Goal: Task Accomplishment & Management: Manage account settings

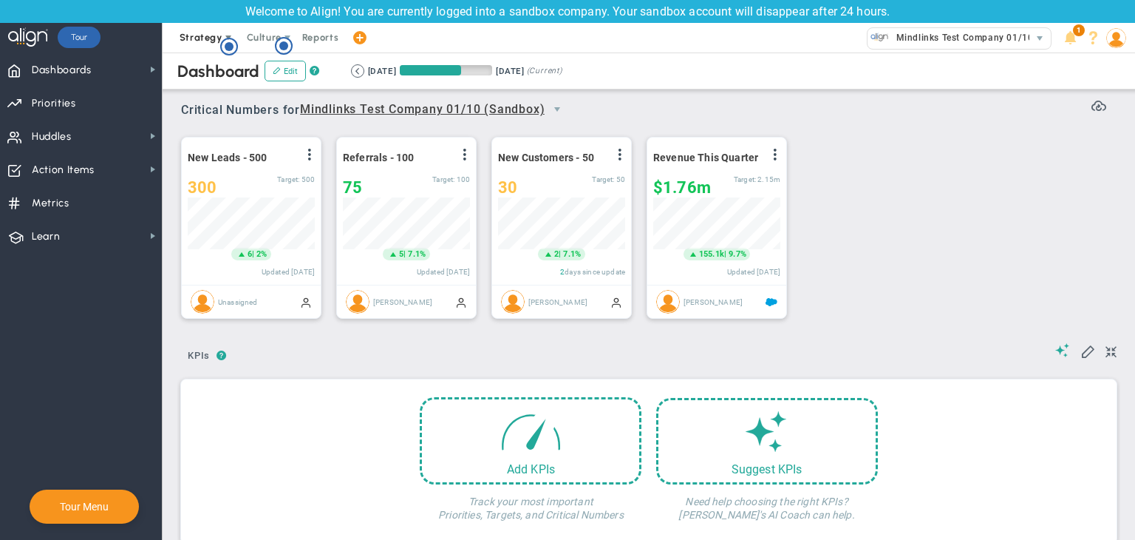
click at [219, 42] on span "Strategy" at bounding box center [201, 37] width 43 height 11
click at [284, 46] on circle "Hotspot (open by clicking or pressing space/enter)" at bounding box center [283, 45] width 9 height 9
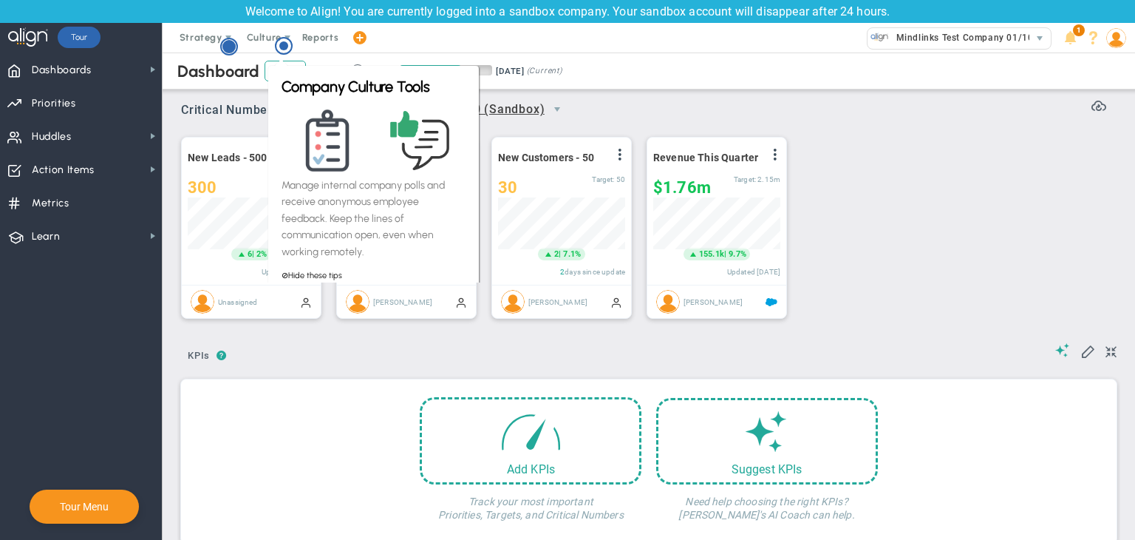
click at [231, 48] on circle "Hotspot (open by clicking or pressing space/enter)" at bounding box center [228, 46] width 13 height 13
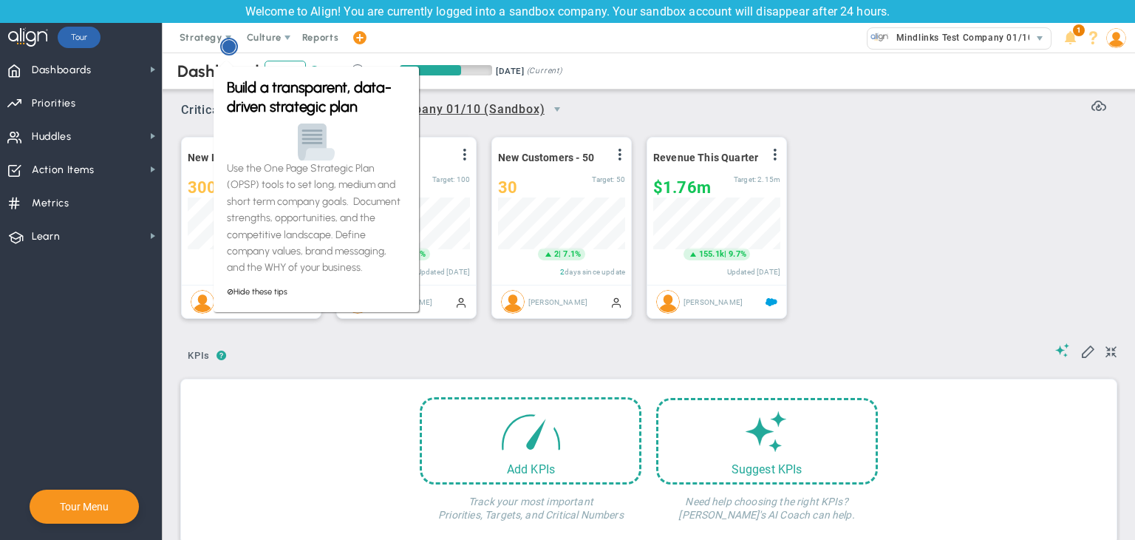
click at [231, 48] on circle "Hotspot (open by clicking or pressing space/enter)" at bounding box center [228, 46] width 13 height 13
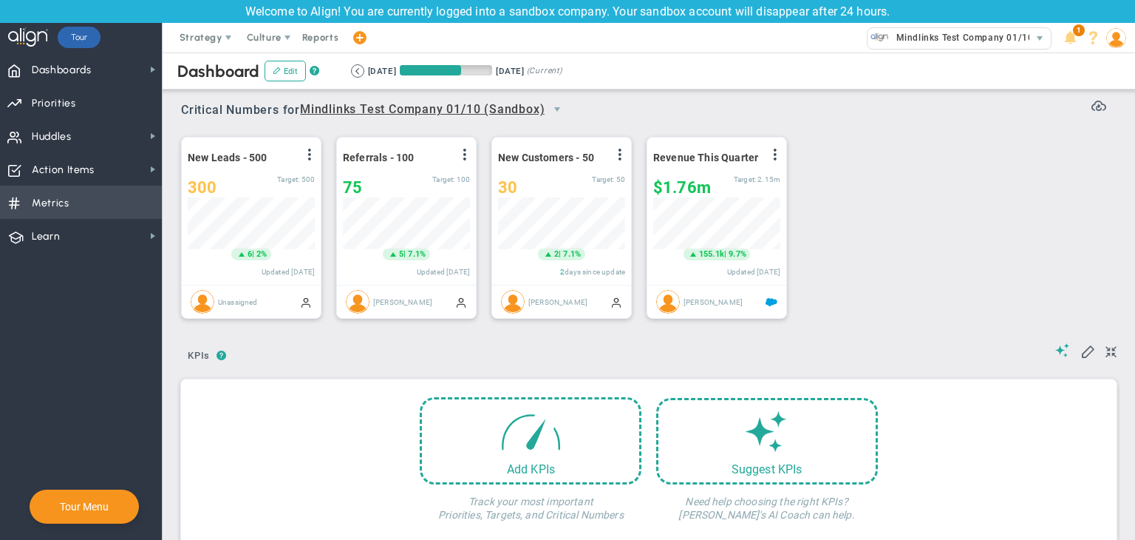
click at [71, 205] on span "Metrics Metrics" at bounding box center [81, 202] width 162 height 33
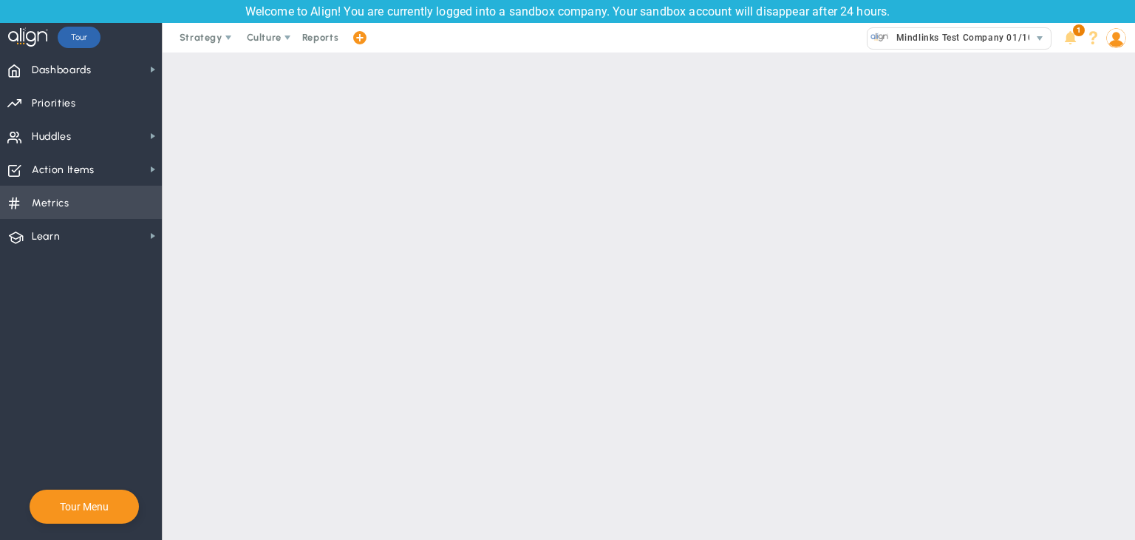
checkbox input "false"
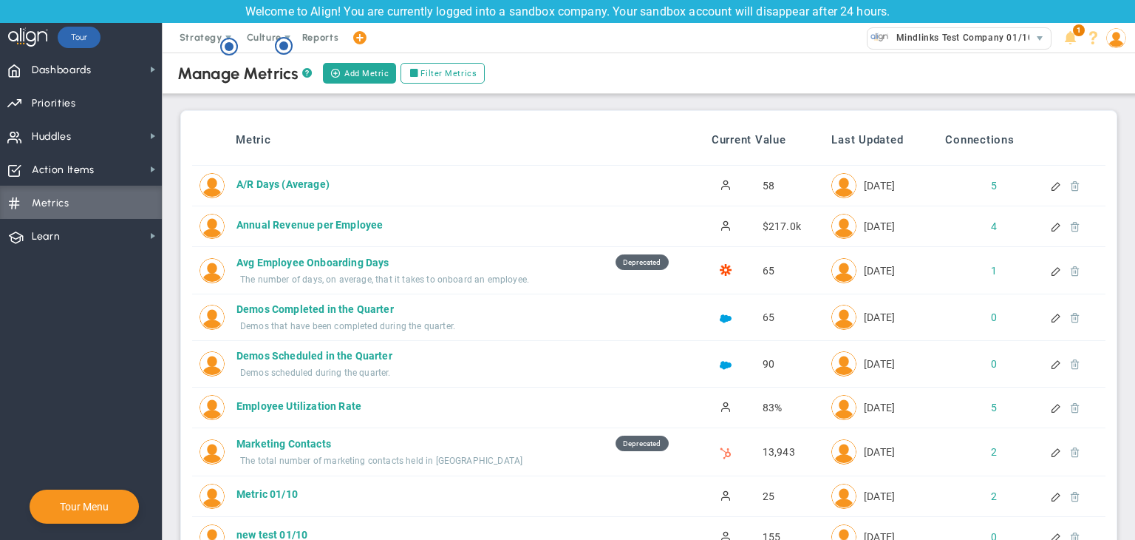
click at [1037, 274] on div at bounding box center [1059, 270] width 94 height 10
click at [1051, 269] on div at bounding box center [1057, 270] width 12 height 10
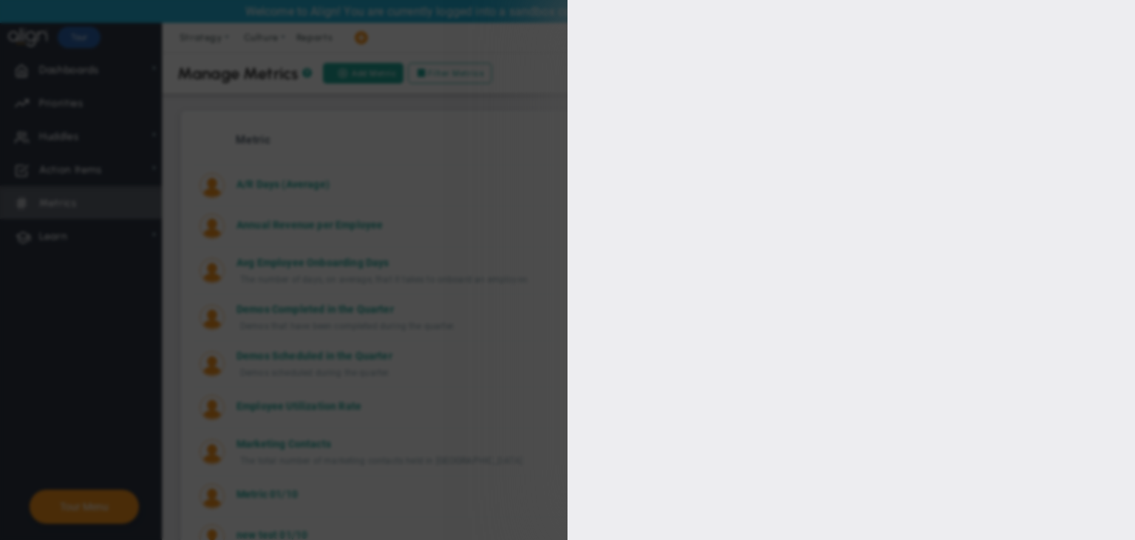
type input "Avg Employee Onboarding Days"
type input "Avg-Employee-Onboarding-Days"
type input "Lisa Jenkins"
type input "65"
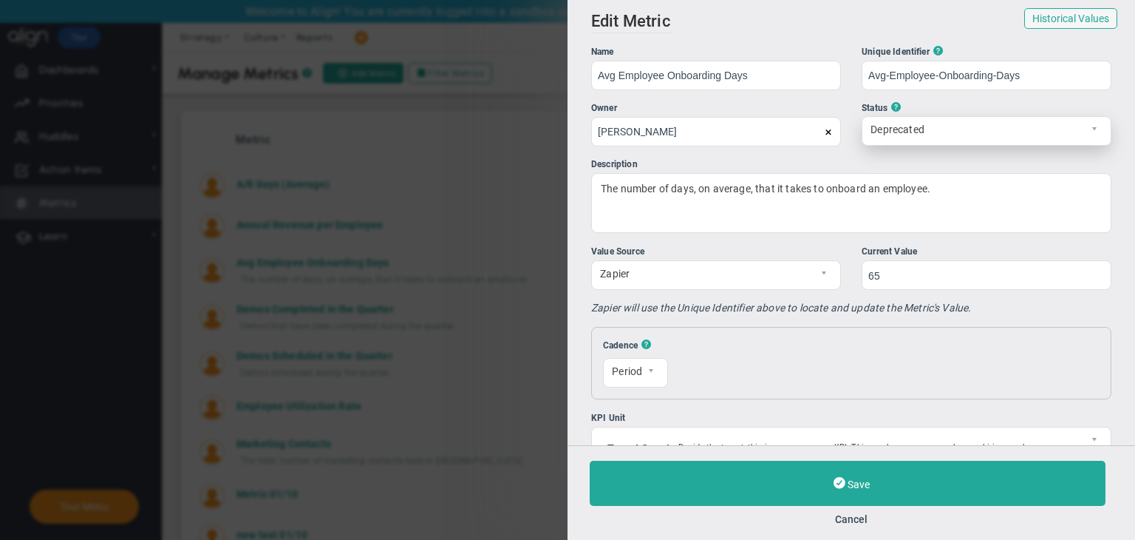
click at [947, 144] on span "Deprecated" at bounding box center [987, 131] width 250 height 30
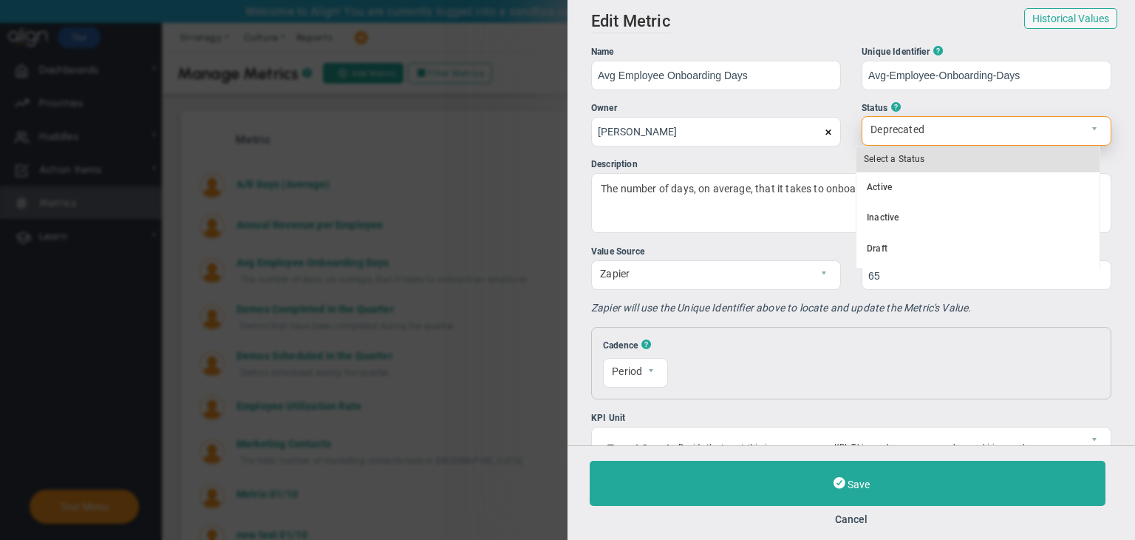
click at [950, 136] on span "Deprecated" at bounding box center [974, 129] width 223 height 25
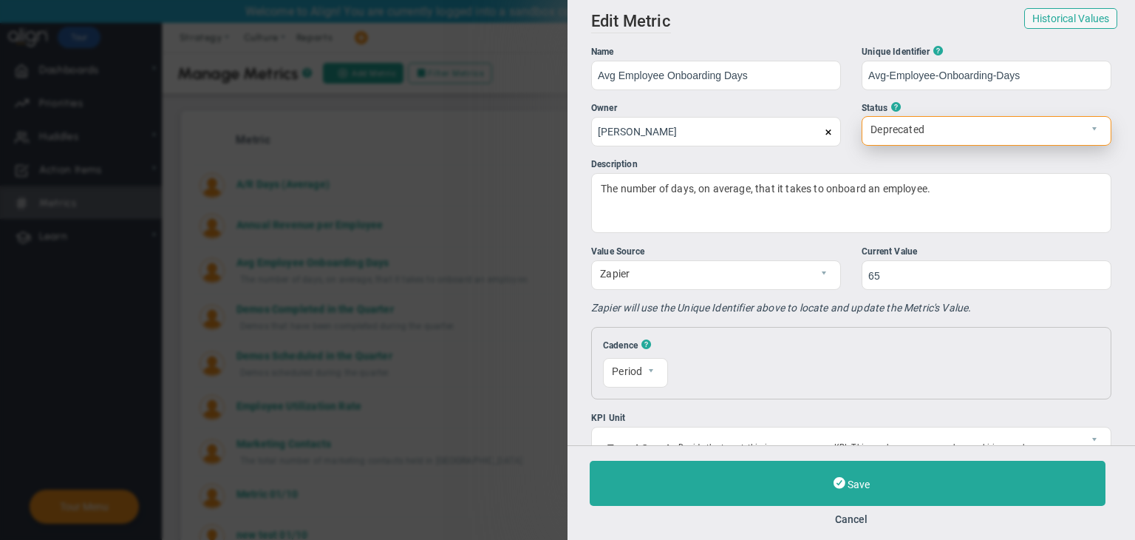
click at [951, 137] on span "Deprecated" at bounding box center [974, 129] width 223 height 25
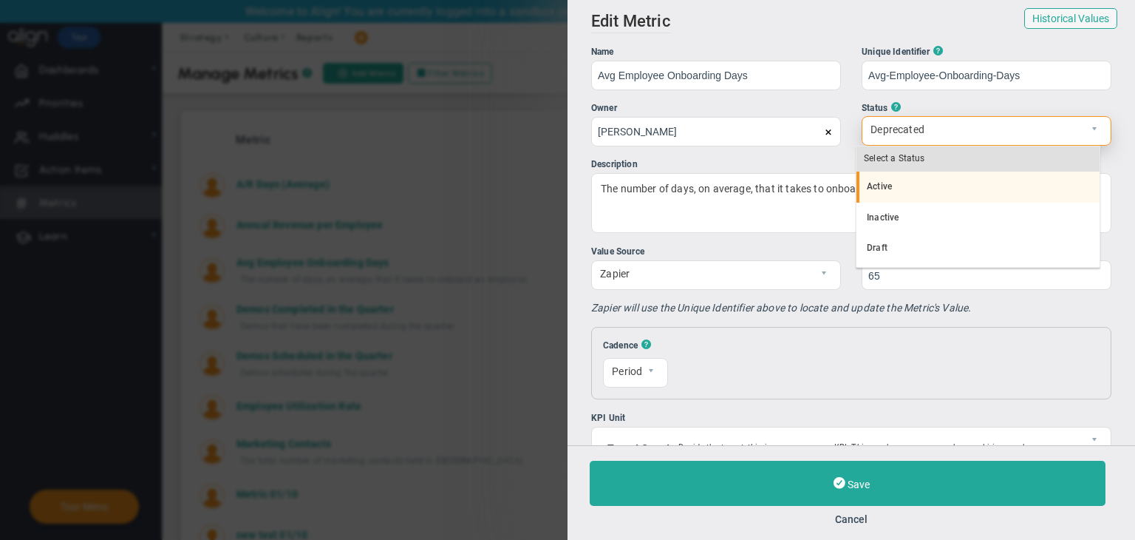
click at [914, 186] on li "Active" at bounding box center [978, 186] width 243 height 31
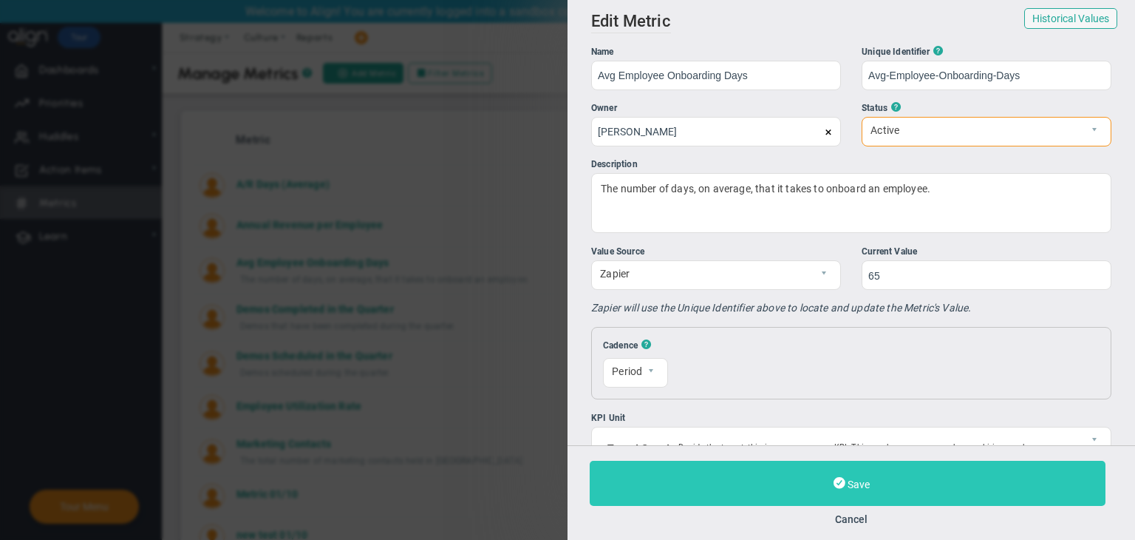
click at [826, 492] on button "Save" at bounding box center [848, 482] width 516 height 45
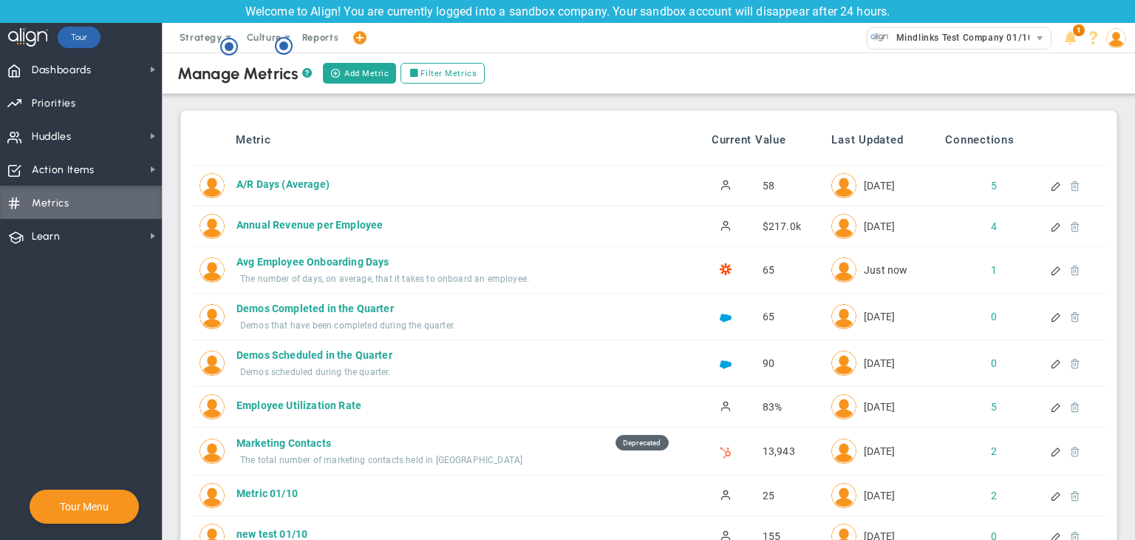
scroll to position [296, 0]
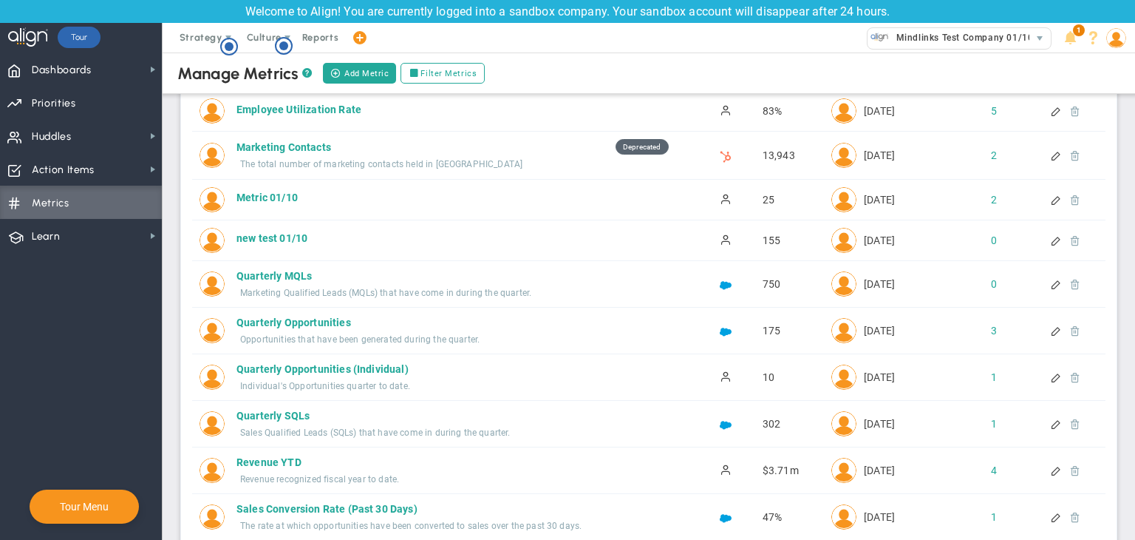
click at [1051, 152] on div at bounding box center [1057, 155] width 12 height 10
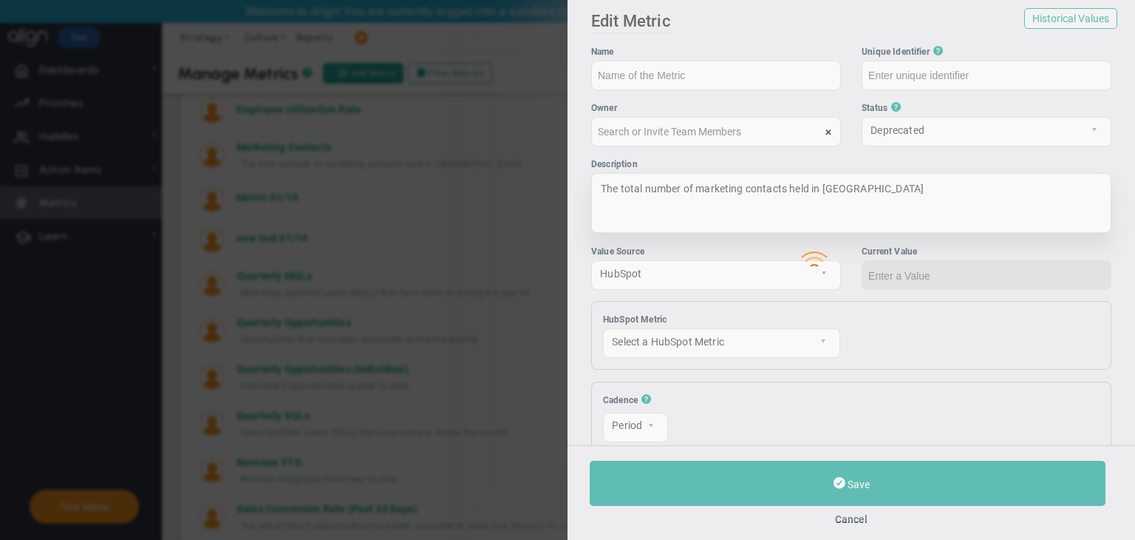
type input "Marketing Contacts"
type input "Marketing-Total-Contacts"
type input "Jane Wilson"
type input "13943"
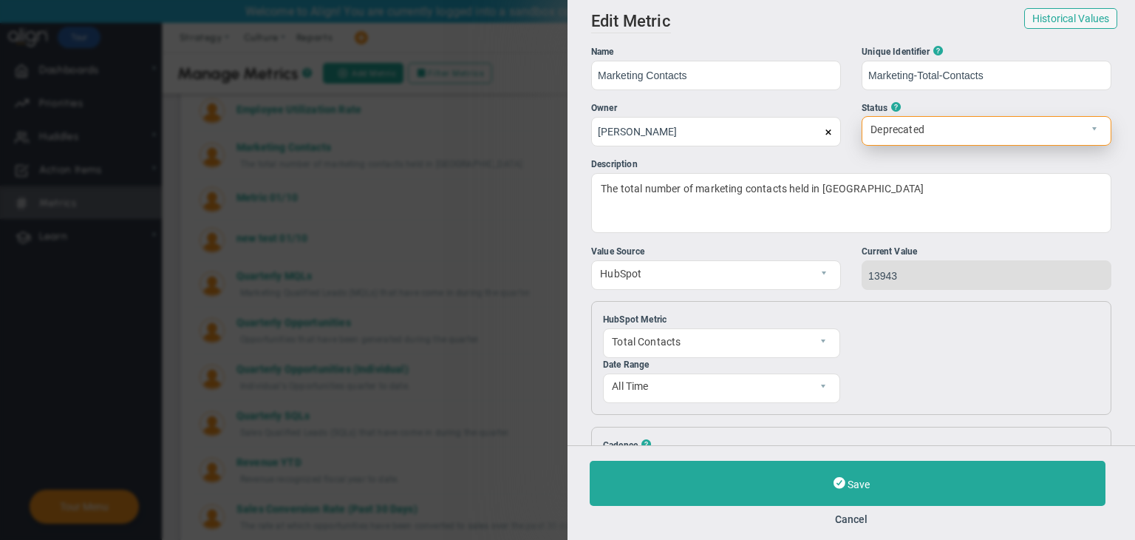
click at [934, 140] on span "Deprecated" at bounding box center [974, 129] width 223 height 25
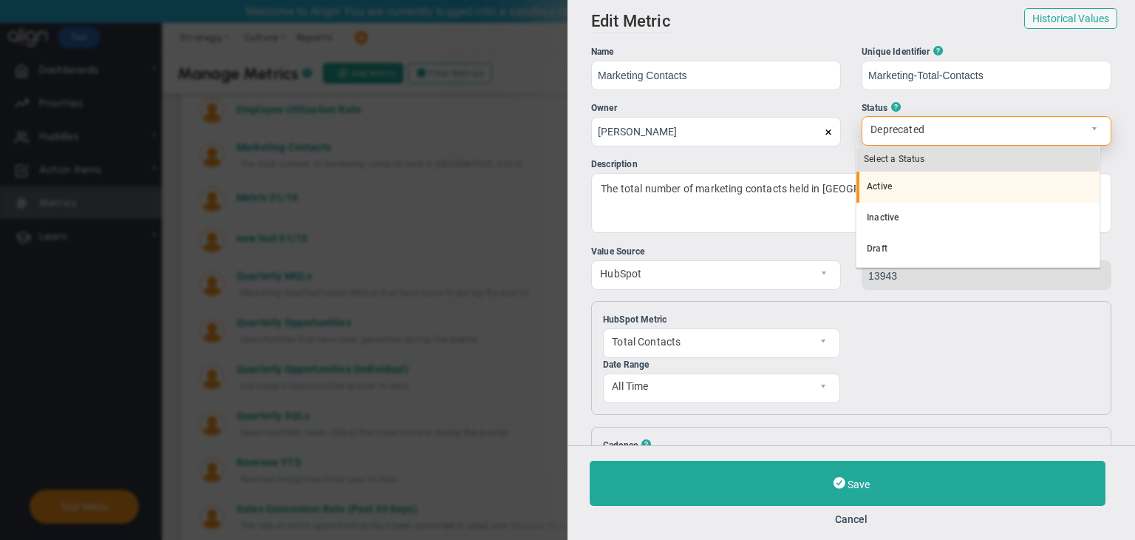
click at [915, 184] on li "Active" at bounding box center [978, 186] width 243 height 31
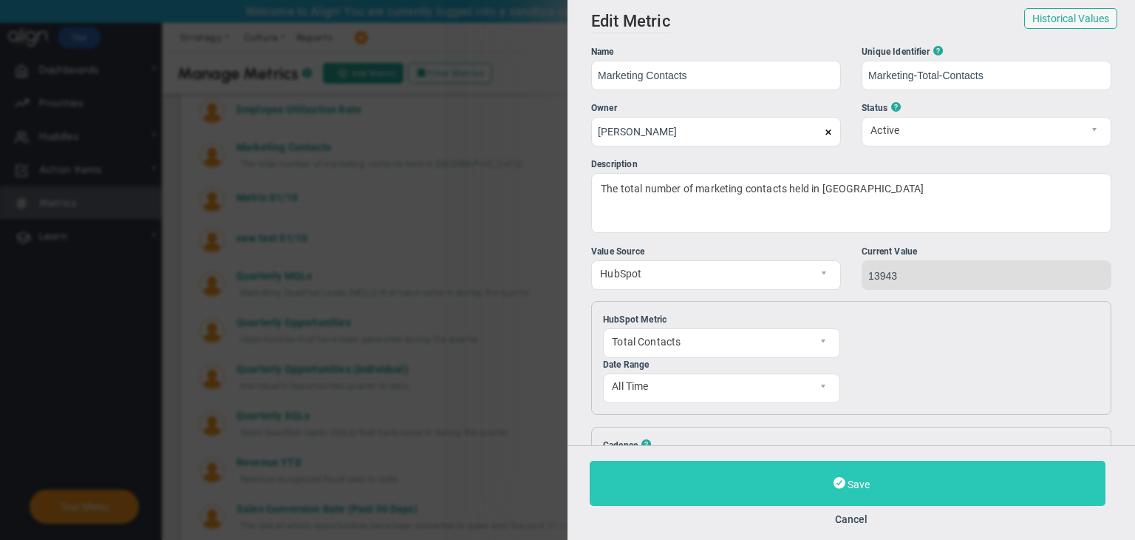
click at [839, 497] on button "Save" at bounding box center [848, 482] width 516 height 45
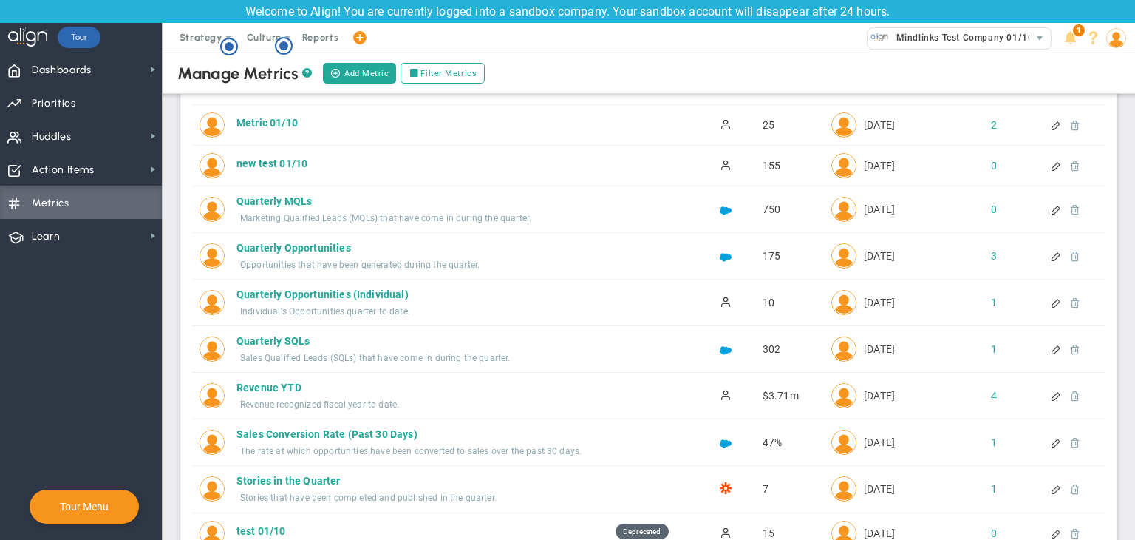
scroll to position [413, 0]
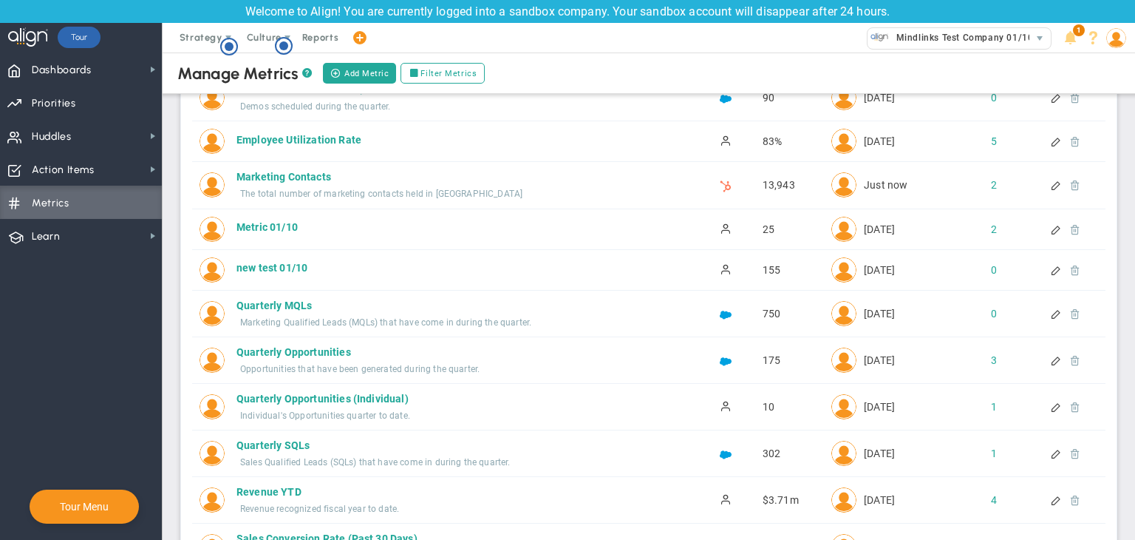
click at [1066, 227] on div at bounding box center [1069, 229] width 12 height 10
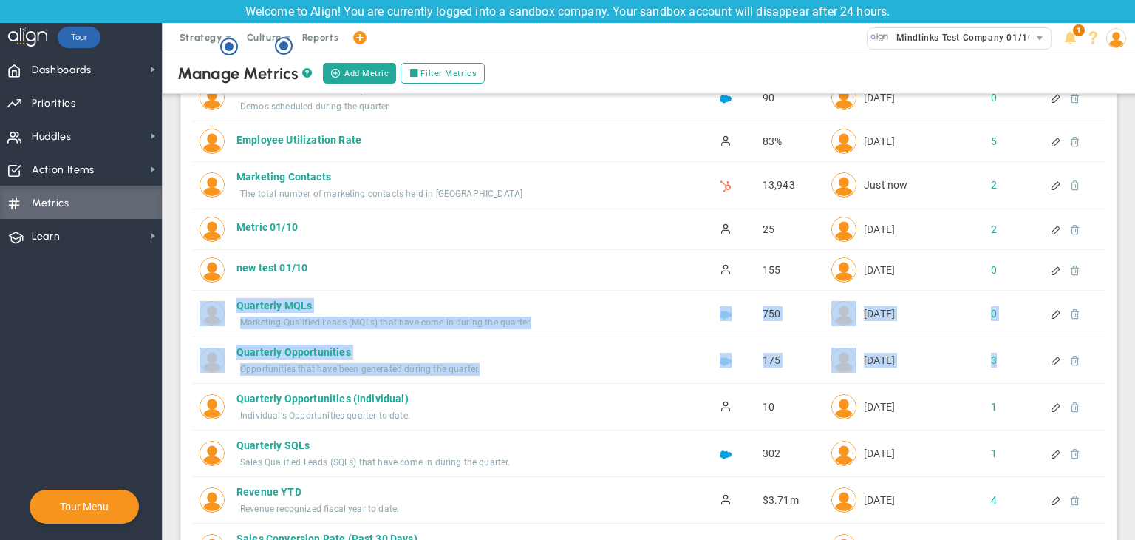
drag, startPoint x: 1067, startPoint y: 279, endPoint x: 1055, endPoint y: 376, distance: 98.4
click at [1055, 376] on div "A/R Days (Average) A/R Days (Average) Active 58 Today 5 4" at bounding box center [649, 279] width 914 height 758
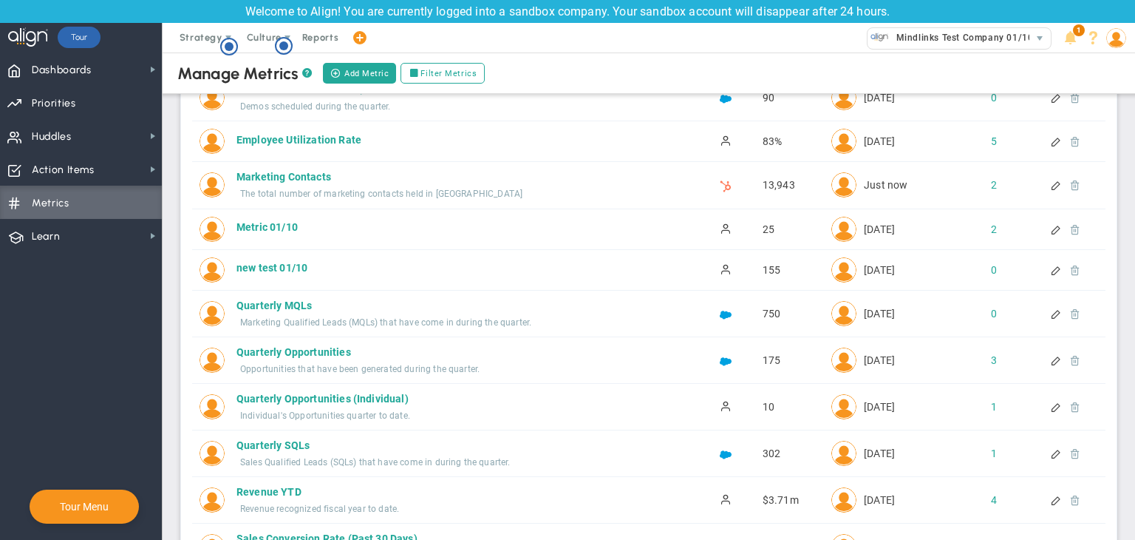
click at [964, 211] on div "Metric 01/10 Metric 01/10 Active 25 2" at bounding box center [649, 229] width 914 height 40
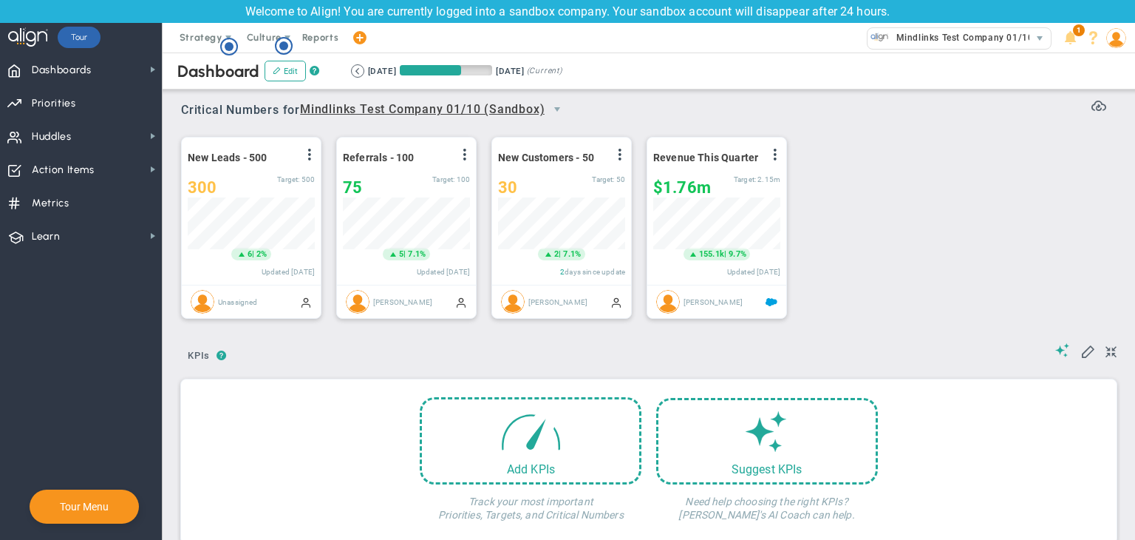
click at [1122, 43] on img at bounding box center [1116, 38] width 20 height 20
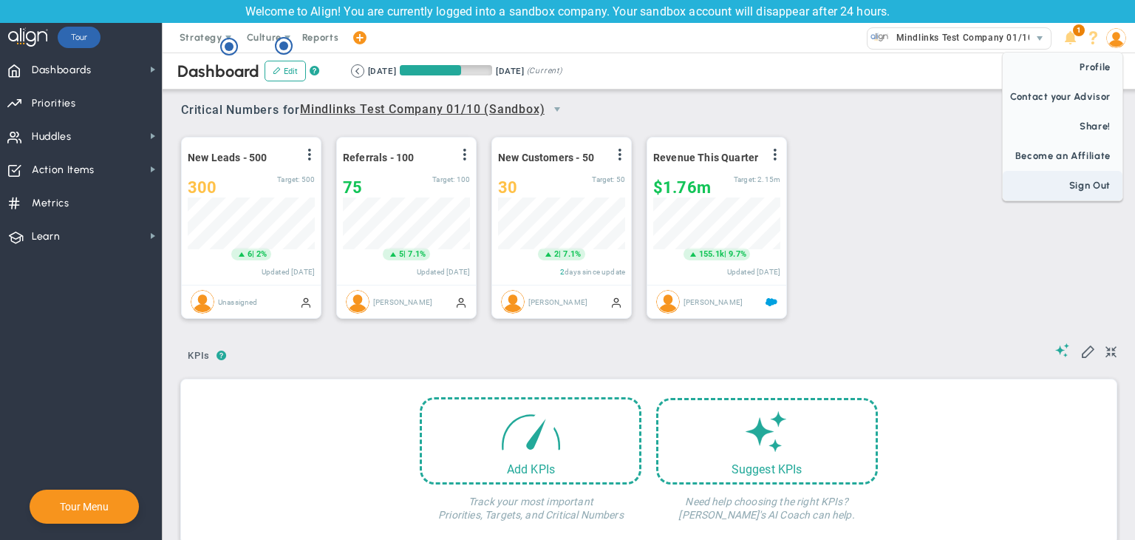
click at [1091, 183] on span "Sign Out" at bounding box center [1063, 186] width 120 height 30
